Goal: Transaction & Acquisition: Purchase product/service

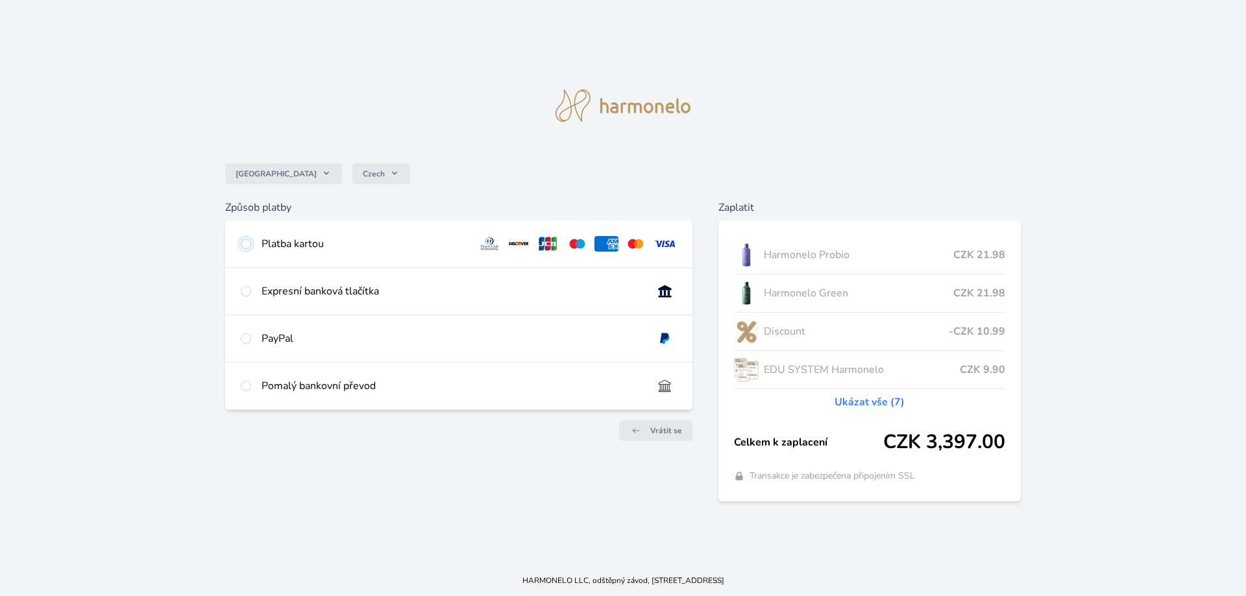
click at [250, 245] on input "radio" at bounding box center [246, 244] width 10 height 10
radio input "true"
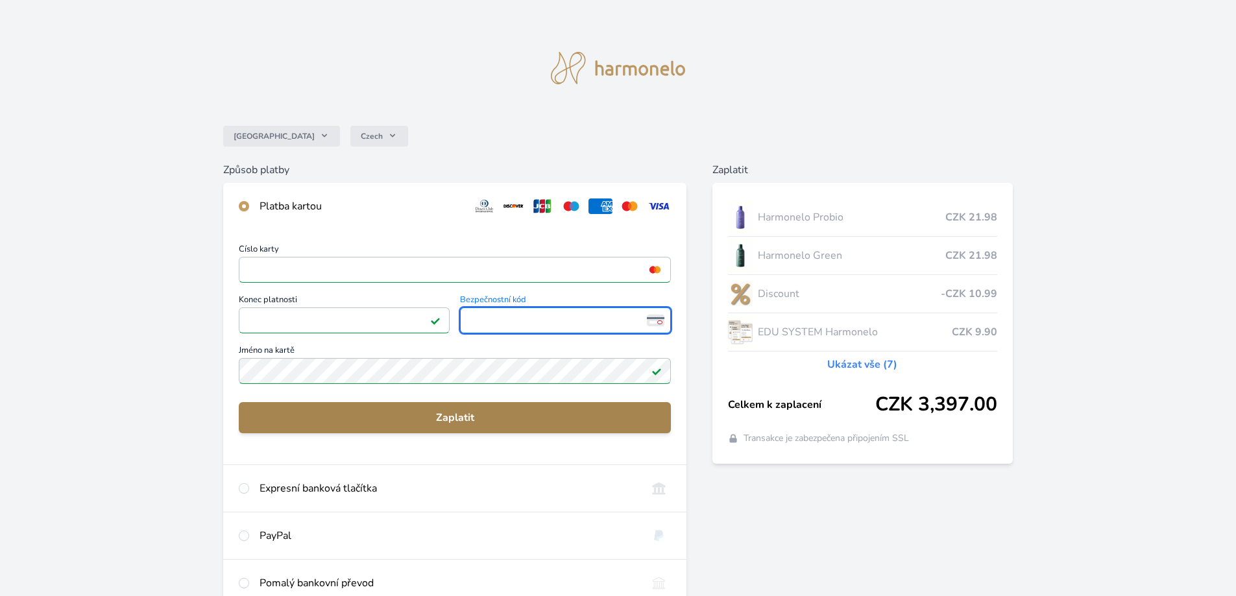
click at [466, 411] on span "Zaplatit" at bounding box center [454, 418] width 411 height 16
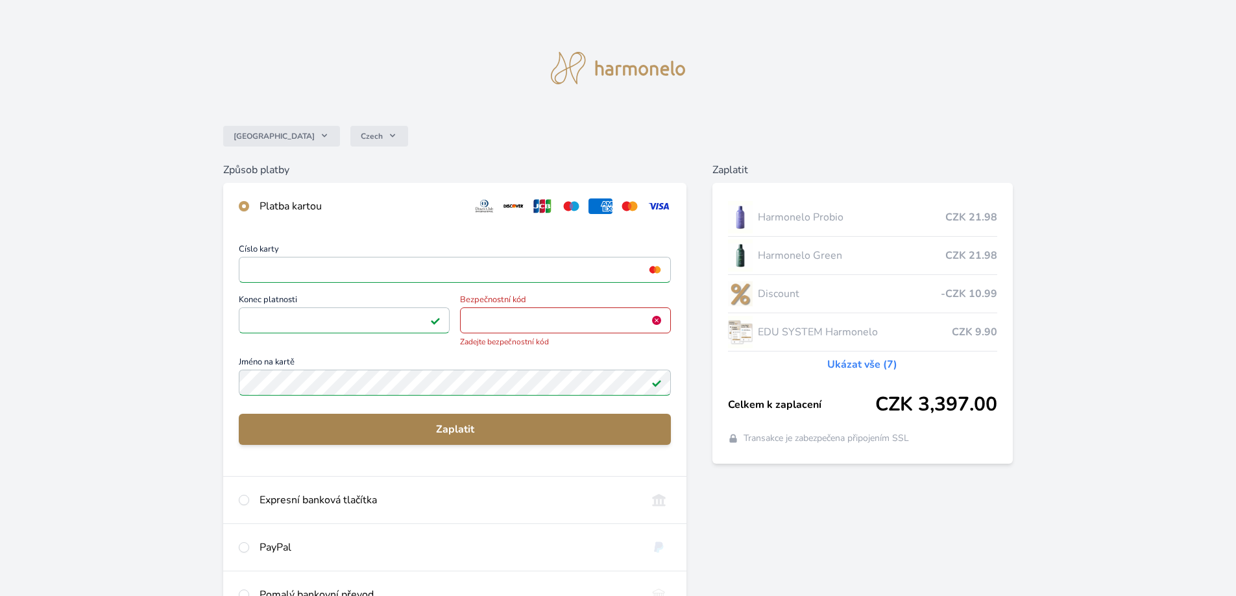
click at [481, 428] on span "Zaplatit" at bounding box center [454, 430] width 411 height 16
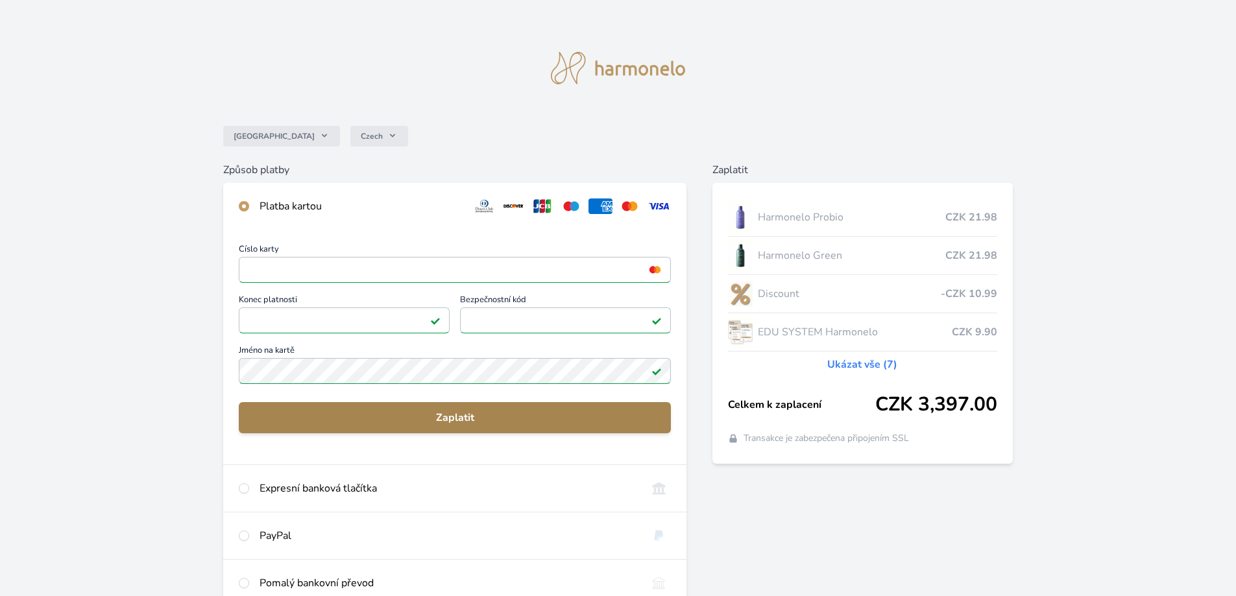
click at [463, 418] on span "Zaplatit" at bounding box center [454, 418] width 411 height 16
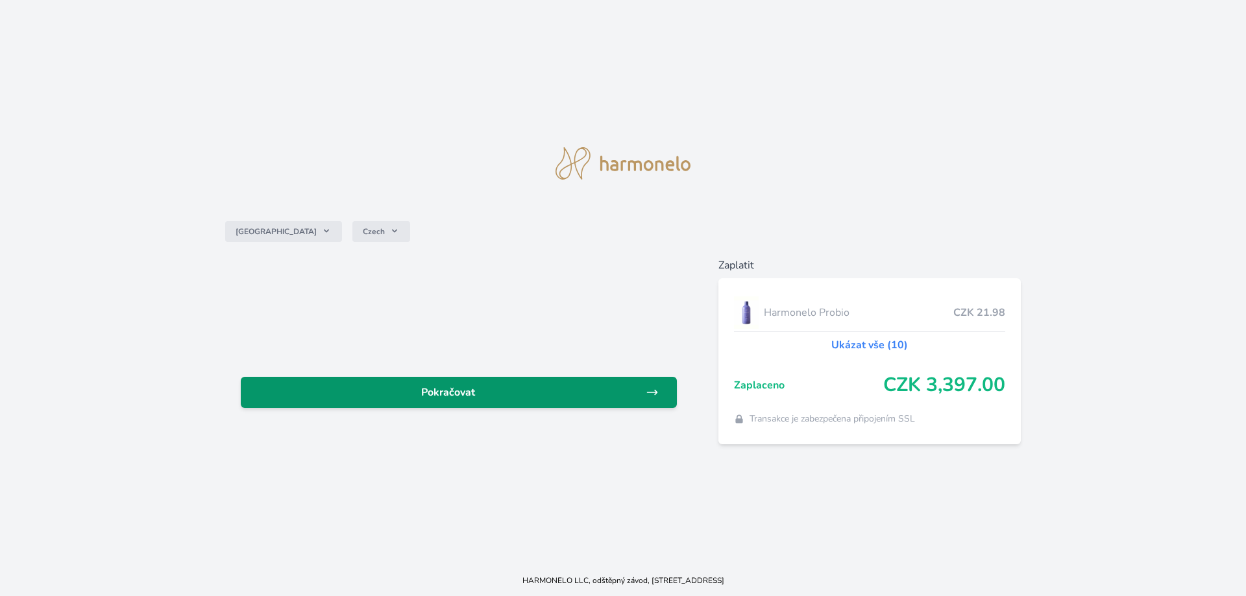
click at [501, 387] on span "Pokračovat" at bounding box center [448, 393] width 394 height 16
